Goal: Communication & Community: Participate in discussion

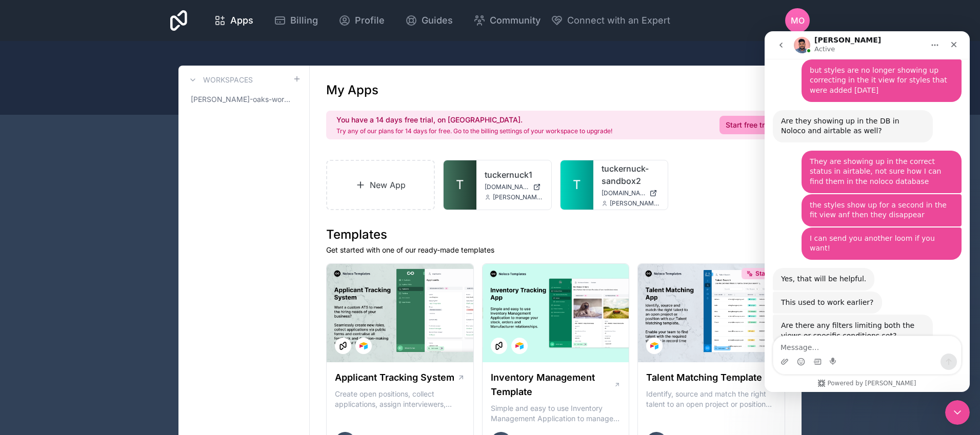
scroll to position [2041, 0]
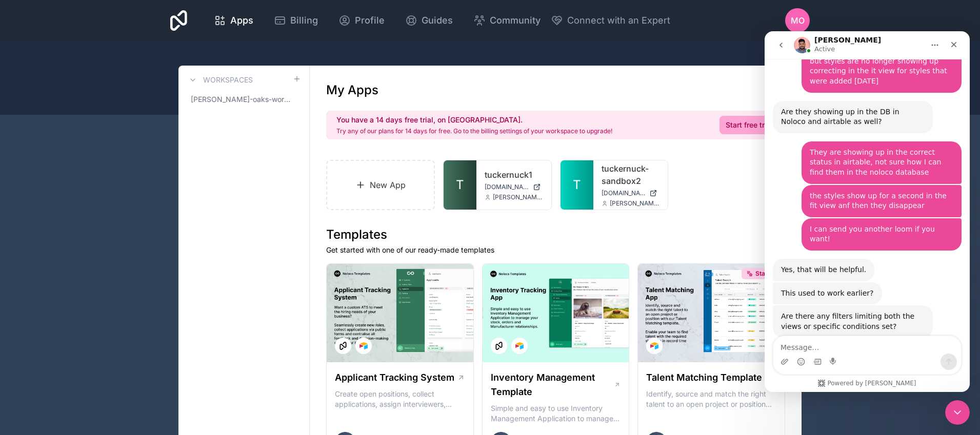
click at [822, 354] on div "Intercom messenger" at bounding box center [867, 362] width 188 height 16
click at [815, 351] on textarea "Message…" at bounding box center [867, 344] width 188 height 17
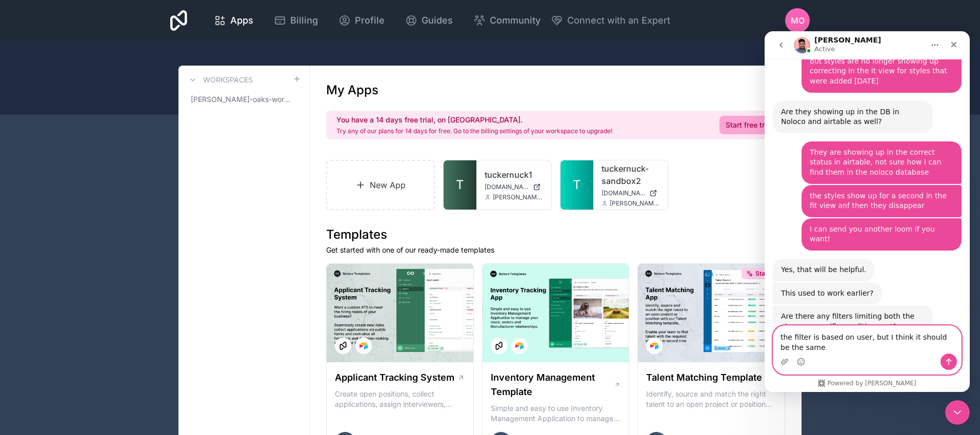
scroll to position [2051, 0]
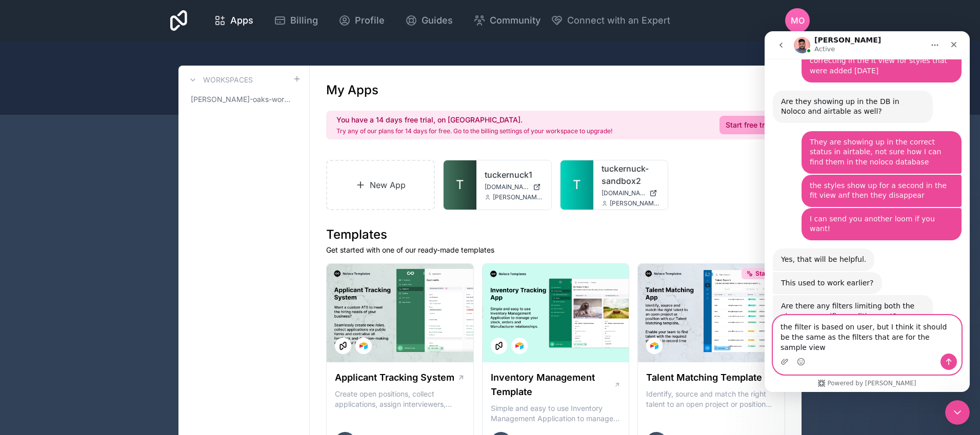
type textarea "the filter is based on user, but I think it should be the same as the filters t…"
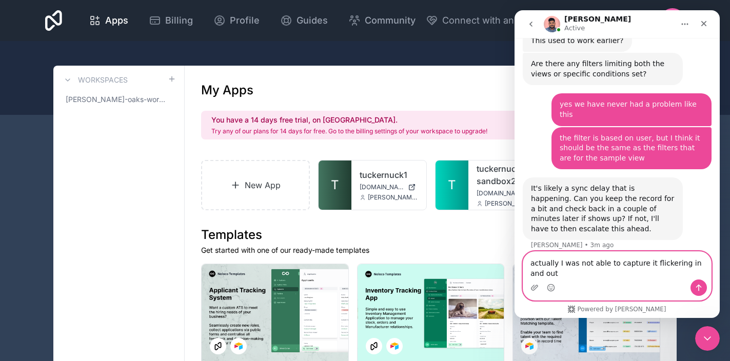
scroll to position [2283, 0]
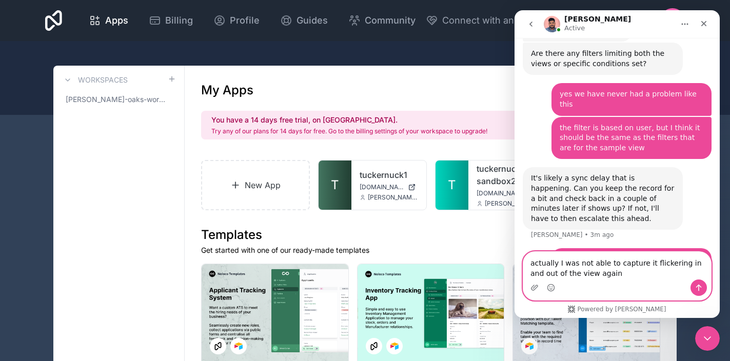
type textarea "actually I was not able to capture it flickering in and out of the view again"
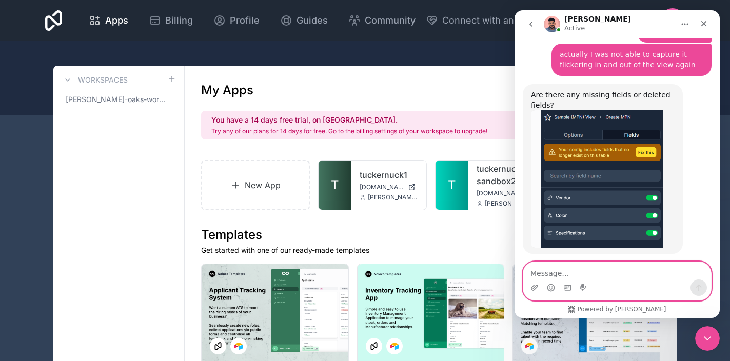
scroll to position [2618, 0]
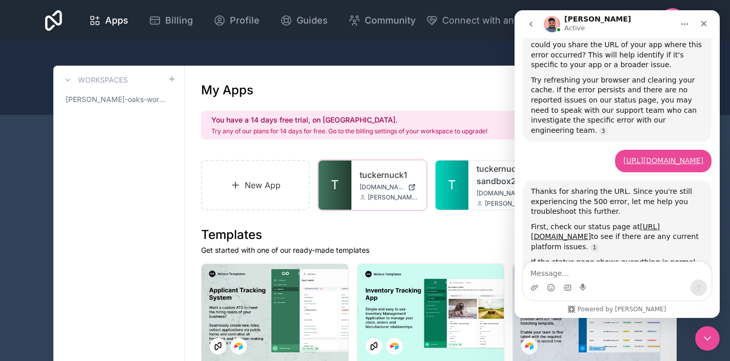
click at [356, 187] on div "tuckernuck1 tuckernuck1.noloco.co michelle@gapconsulting.io" at bounding box center [388, 185] width 75 height 49
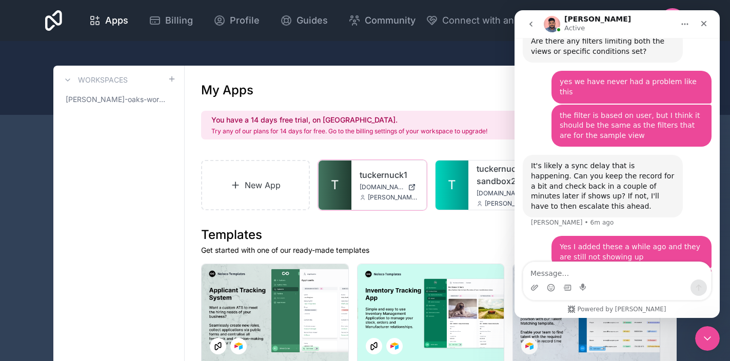
scroll to position [2306, 0]
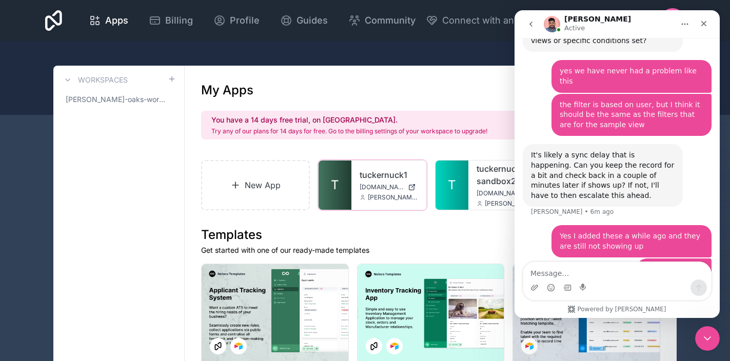
click at [342, 186] on link "T" at bounding box center [335, 185] width 33 height 49
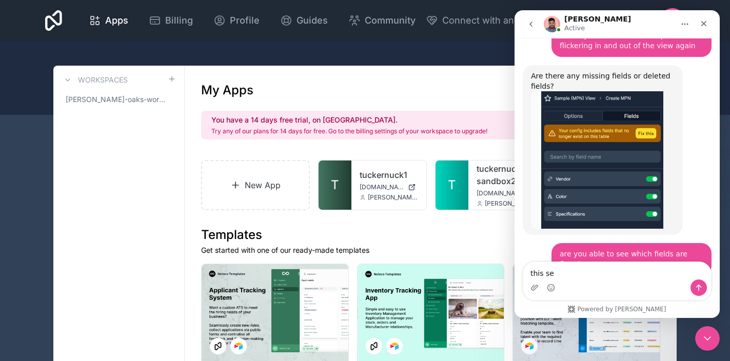
scroll to position [2555, 0]
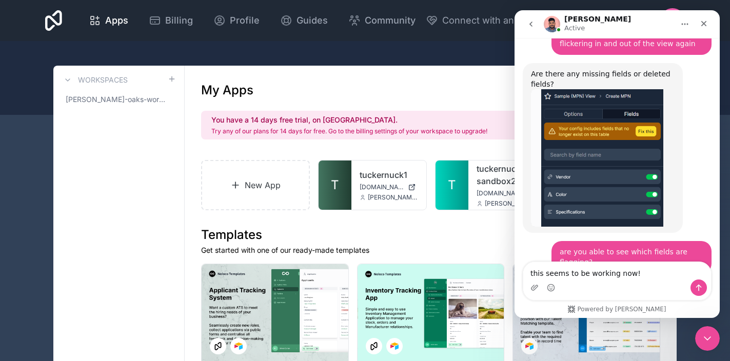
type textarea "this seems to be working now!"
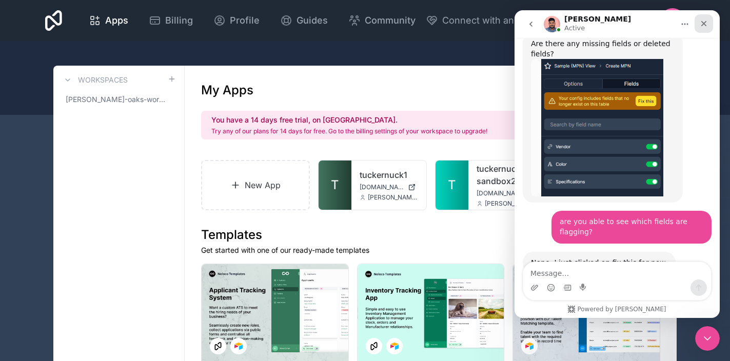
click at [709, 24] on div "Close" at bounding box center [703, 23] width 18 height 18
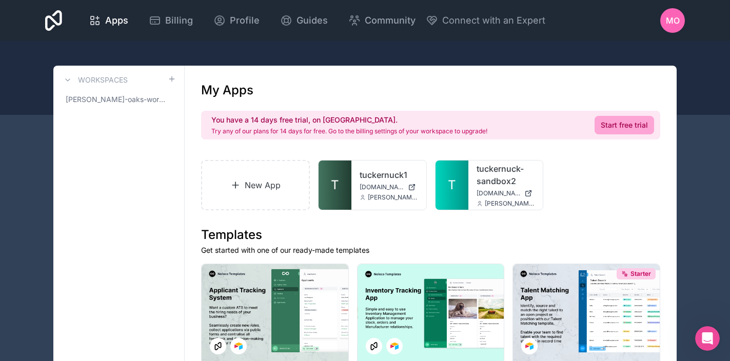
scroll to position [2625, 0]
